Goal: Information Seeking & Learning: Learn about a topic

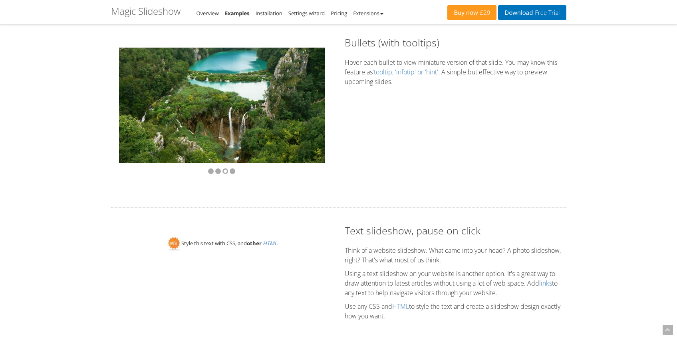
scroll to position [1349, 0]
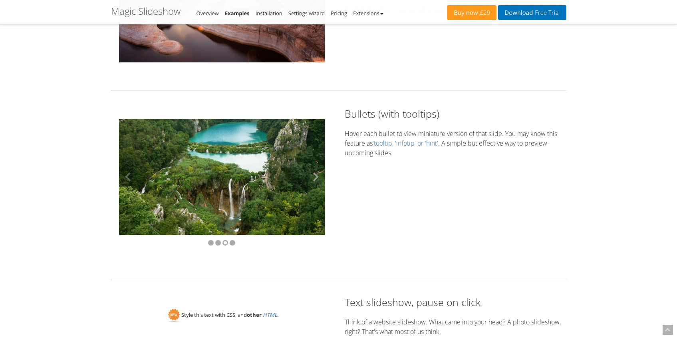
click at [313, 178] on button at bounding box center [313, 177] width 24 height 116
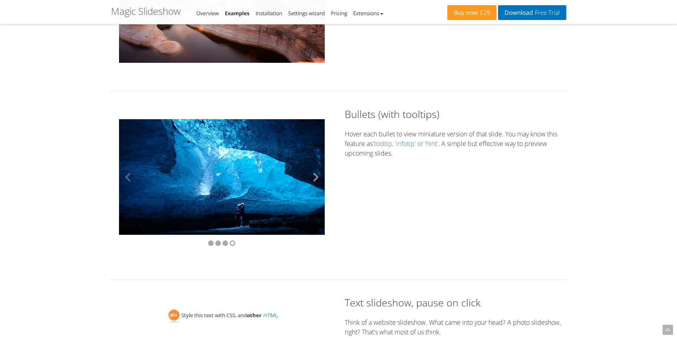
click at [313, 178] on button at bounding box center [313, 177] width 24 height 116
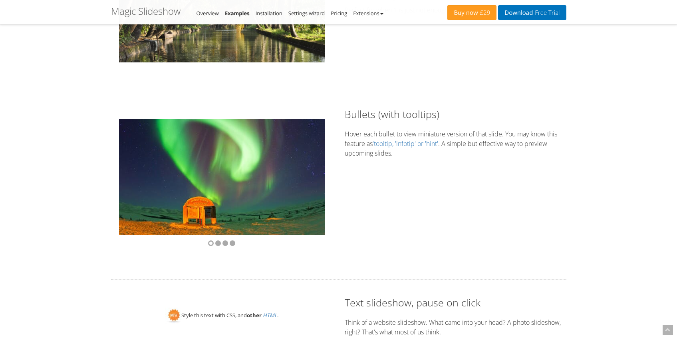
click at [340, 193] on div "Bullets (with tooltips) Hover each bullet to view miniature version of that sli…" at bounding box center [338, 185] width 467 height 156
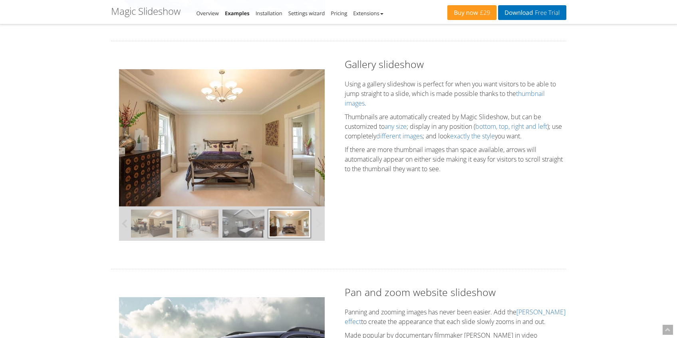
scroll to position [234, 0]
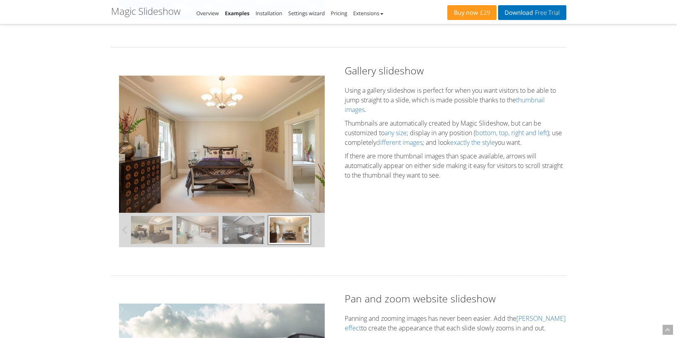
click at [244, 228] on img at bounding box center [243, 230] width 42 height 28
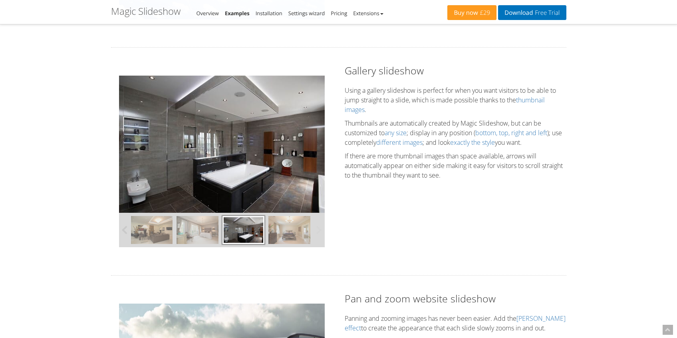
click at [202, 232] on img at bounding box center [198, 230] width 42 height 28
click at [155, 235] on img at bounding box center [152, 230] width 42 height 28
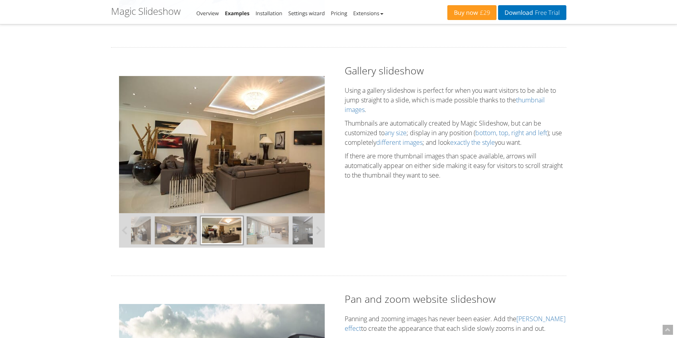
click at [133, 236] on img at bounding box center [130, 230] width 42 height 28
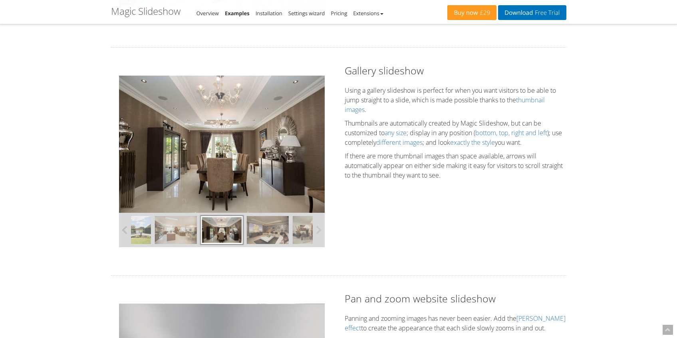
click at [129, 233] on button at bounding box center [125, 230] width 12 height 34
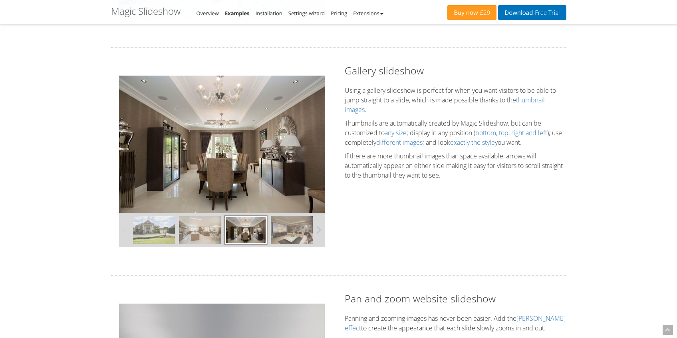
click at [129, 233] on button at bounding box center [125, 230] width 12 height 34
click at [185, 231] on img at bounding box center [200, 230] width 42 height 28
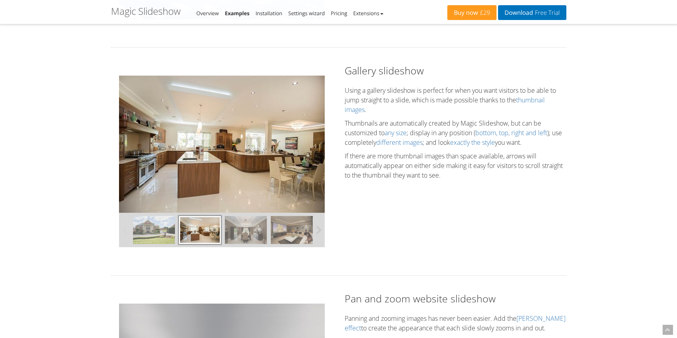
click at [158, 233] on img at bounding box center [154, 230] width 42 height 28
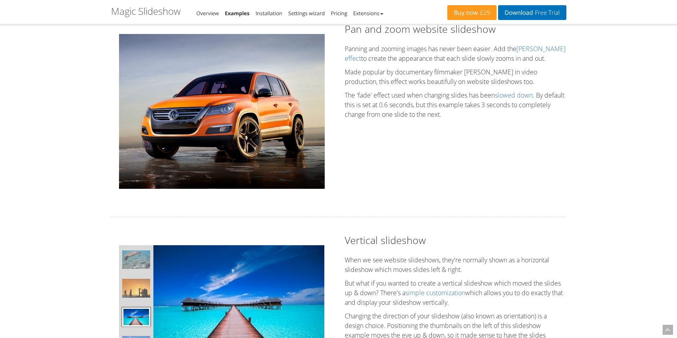
scroll to position [498, 0]
